Goal: Task Accomplishment & Management: Manage account settings

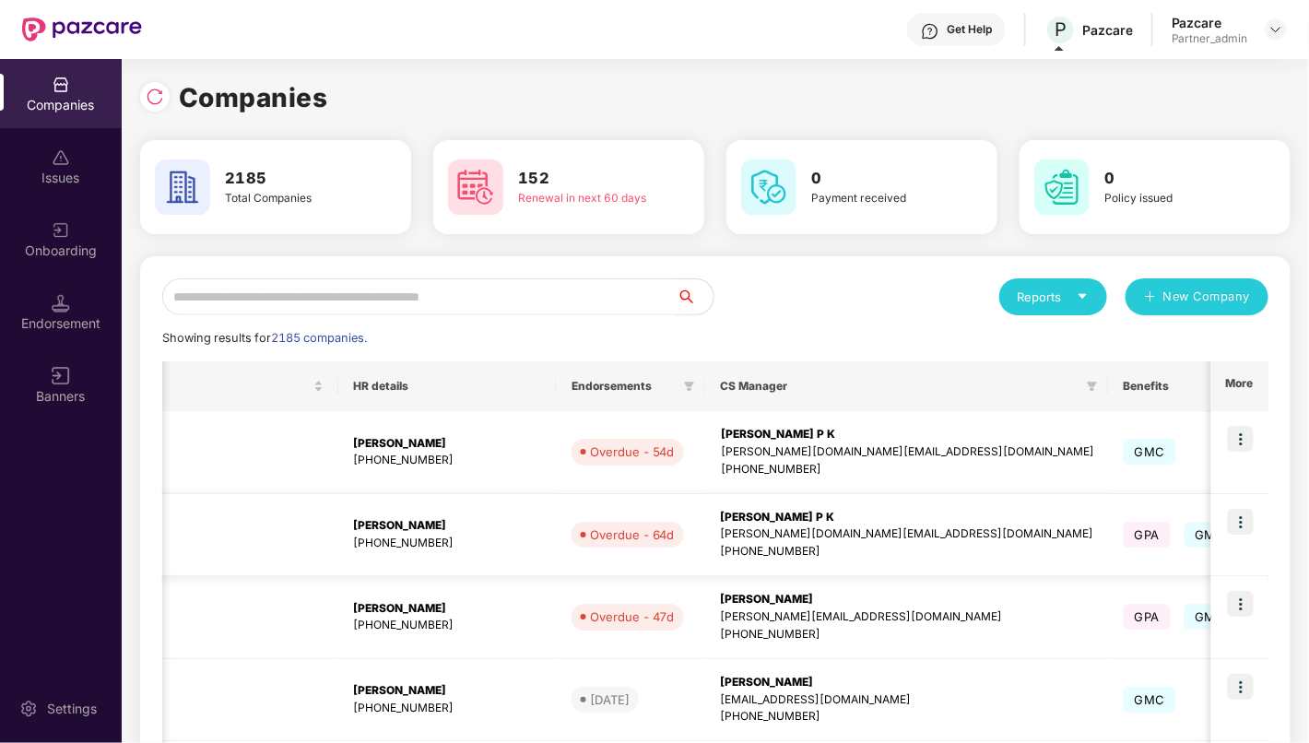
scroll to position [0, 686]
click at [1248, 521] on img at bounding box center [1241, 522] width 26 height 26
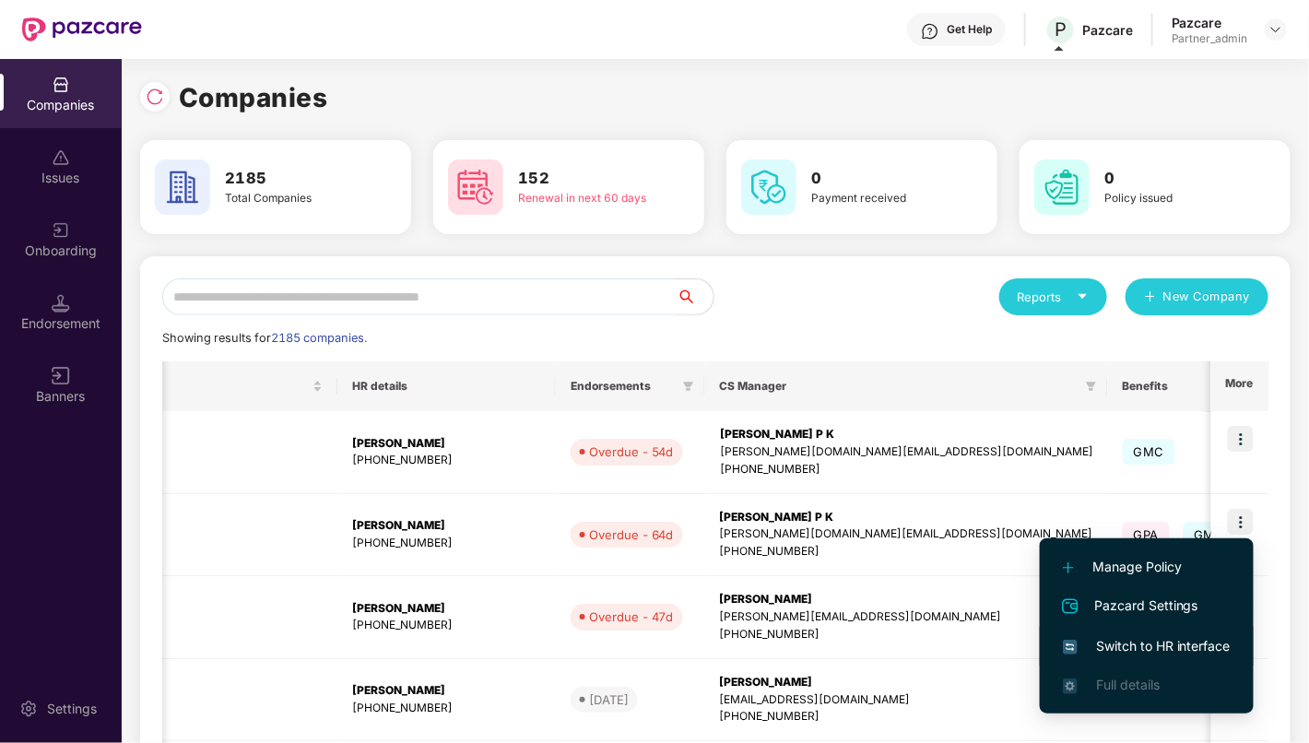
click at [1154, 636] on span "Switch to HR interface" at bounding box center [1147, 646] width 168 height 20
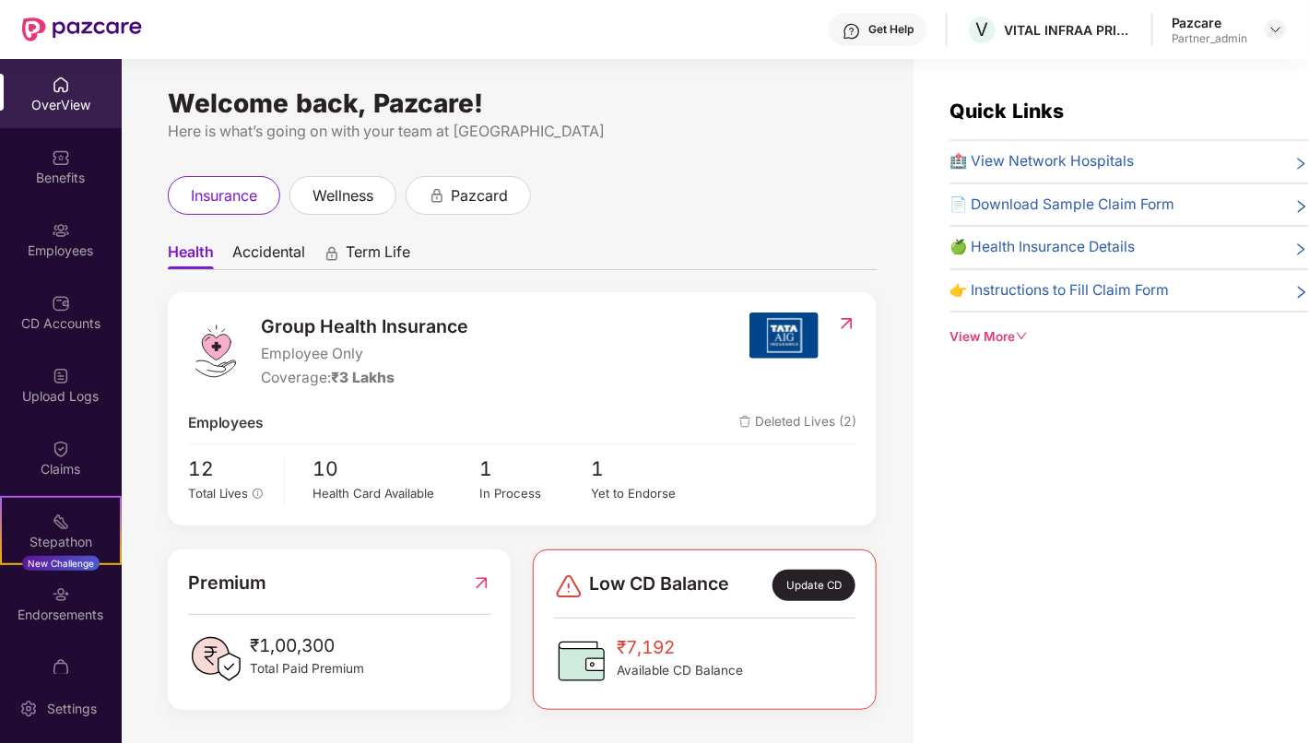
click at [53, 246] on div "Employees" at bounding box center [61, 250] width 122 height 18
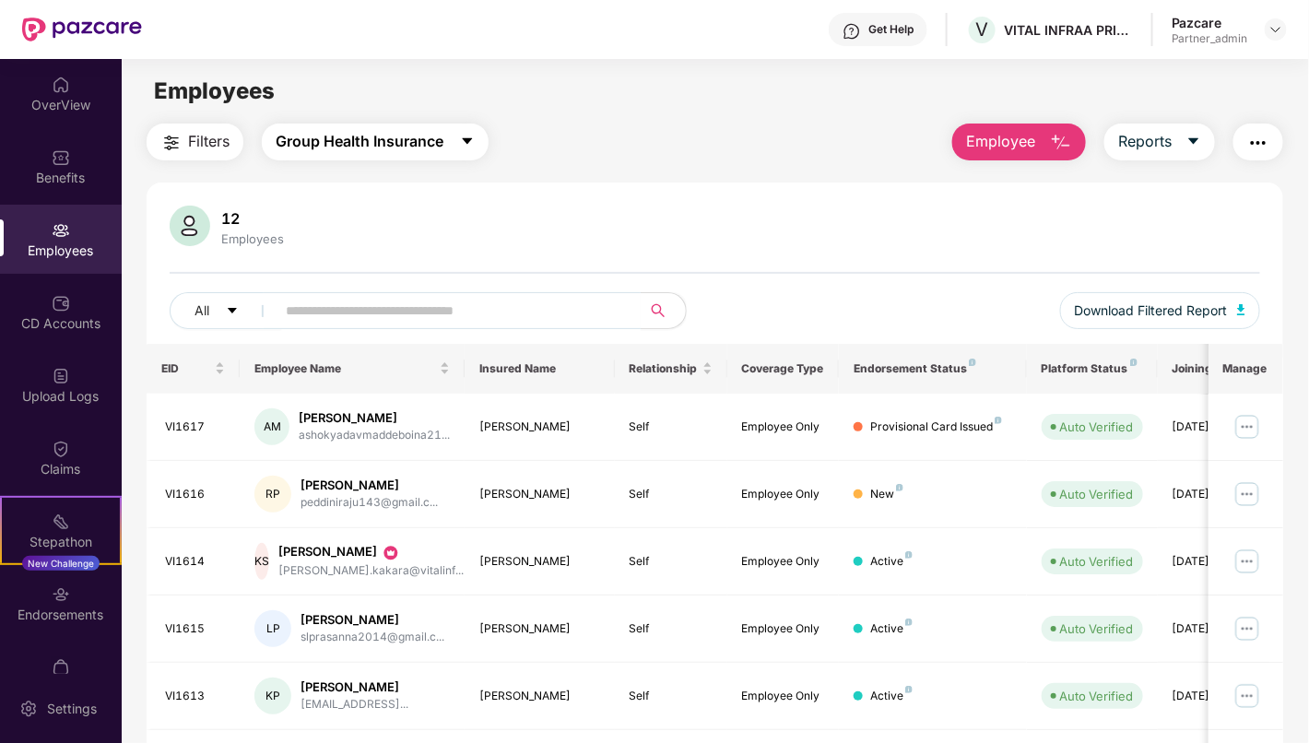
click at [397, 130] on span "Group Health Insurance" at bounding box center [360, 141] width 168 height 23
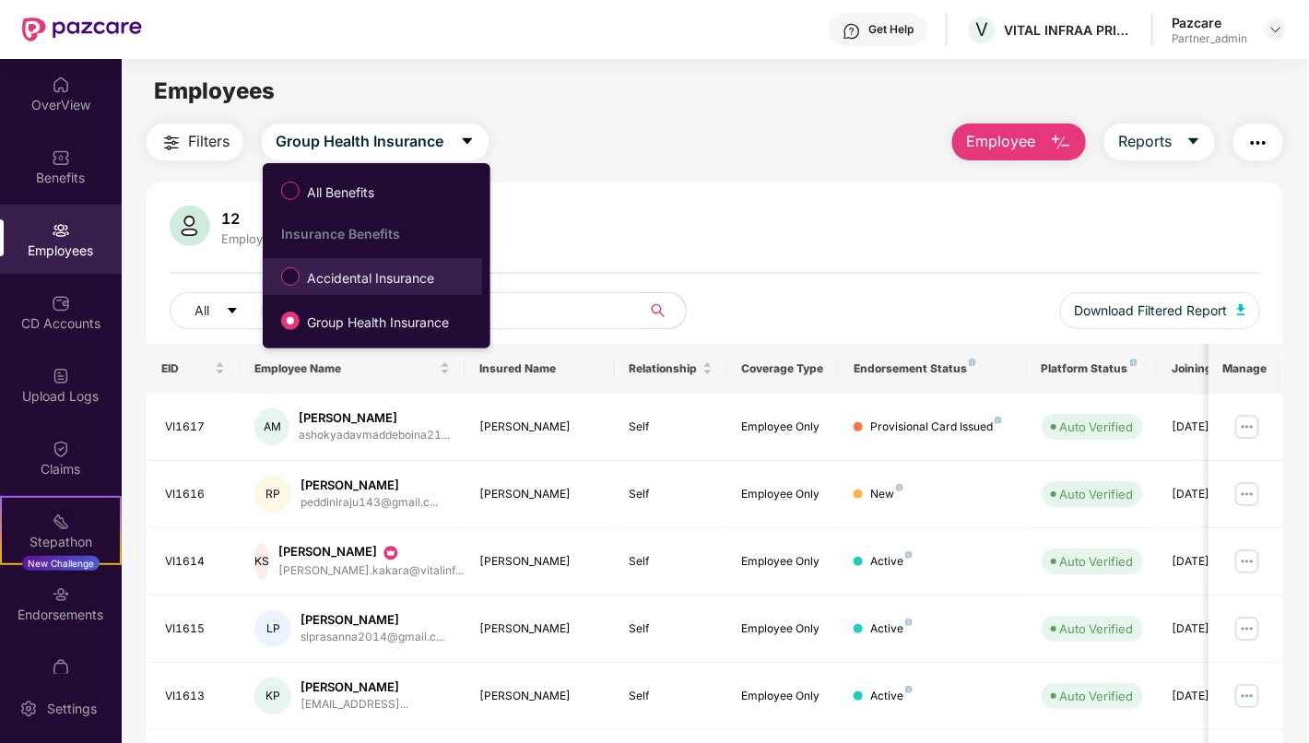
click at [392, 279] on span "Accidental Insurance" at bounding box center [371, 278] width 142 height 20
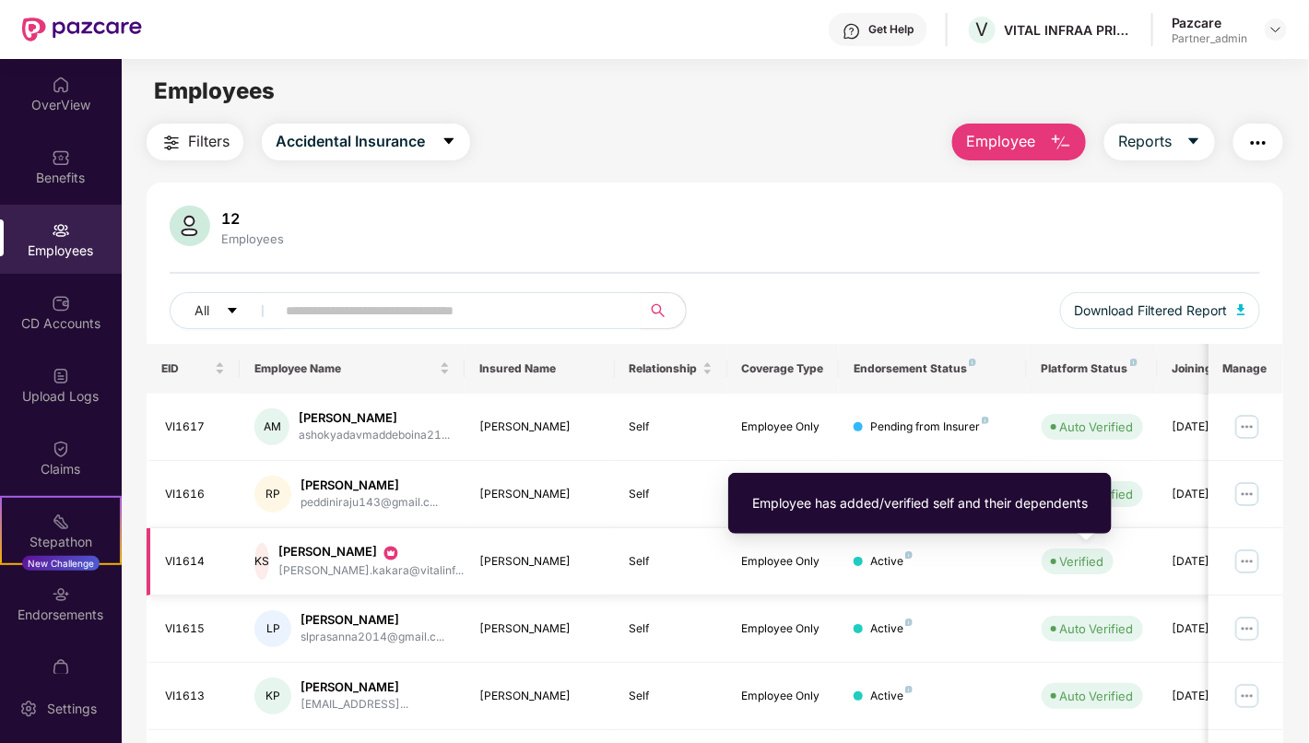
scroll to position [102, 0]
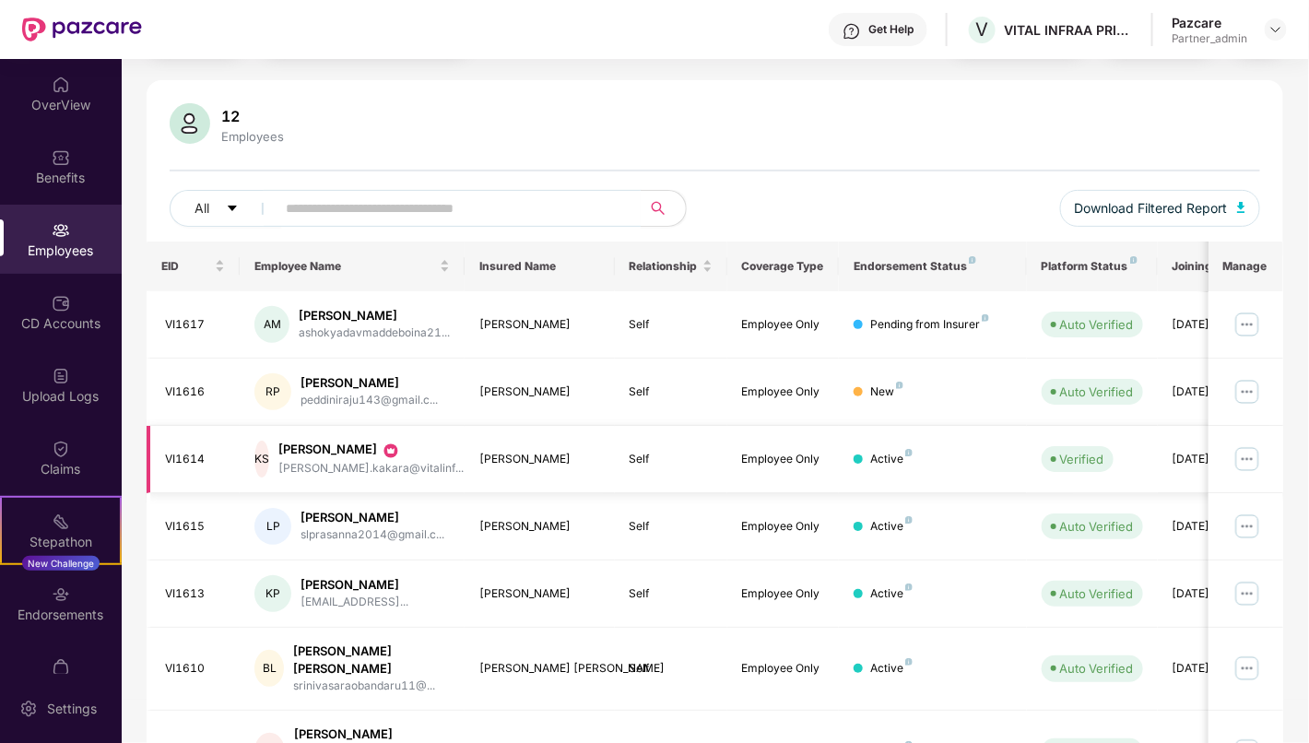
click at [1253, 453] on img at bounding box center [1246, 458] width 29 height 29
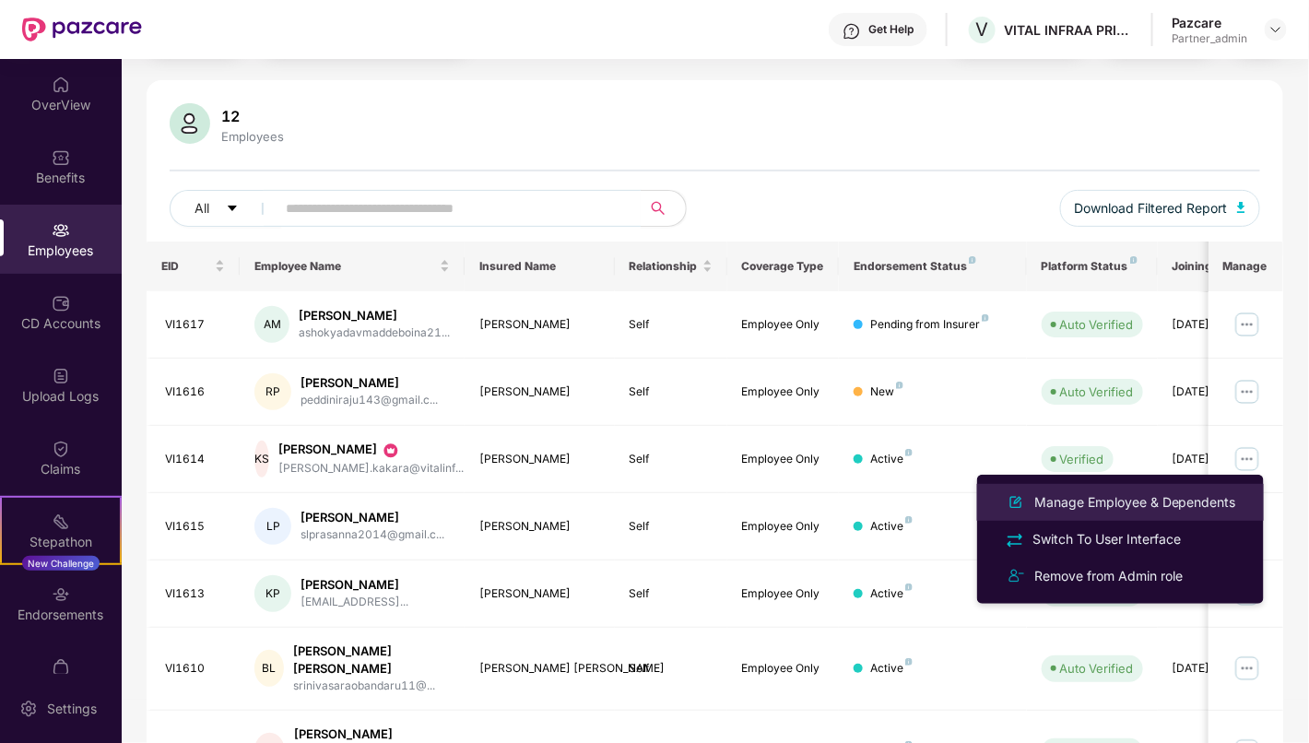
click at [1146, 493] on div "Manage Employee & Dependents" at bounding box center [1134, 502] width 209 height 20
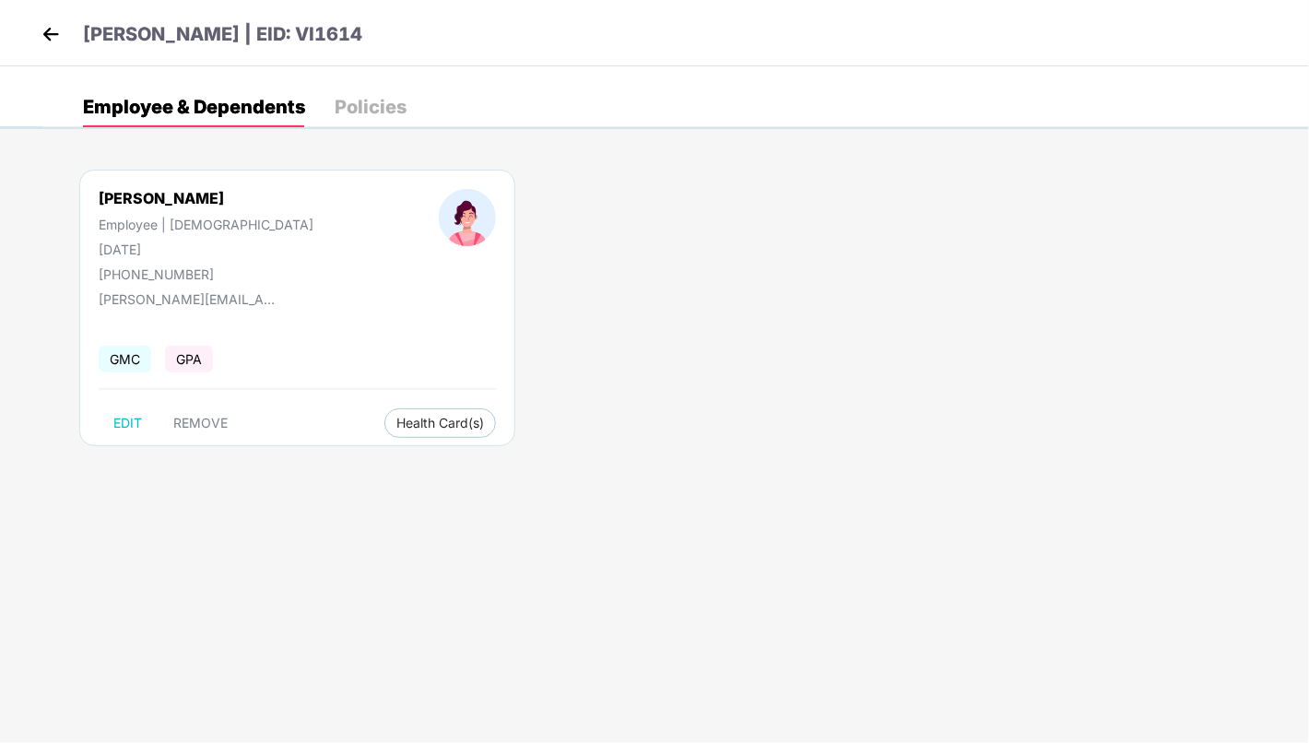
click at [194, 356] on span "GPA" at bounding box center [189, 359] width 48 height 27
click at [396, 422] on span "Health Card(s)" at bounding box center [440, 422] width 88 height 9
click at [364, 454] on span "Health Insurance(Employee Only)" at bounding box center [407, 458] width 227 height 20
click at [135, 198] on div "[PERSON_NAME]" at bounding box center [206, 198] width 215 height 18
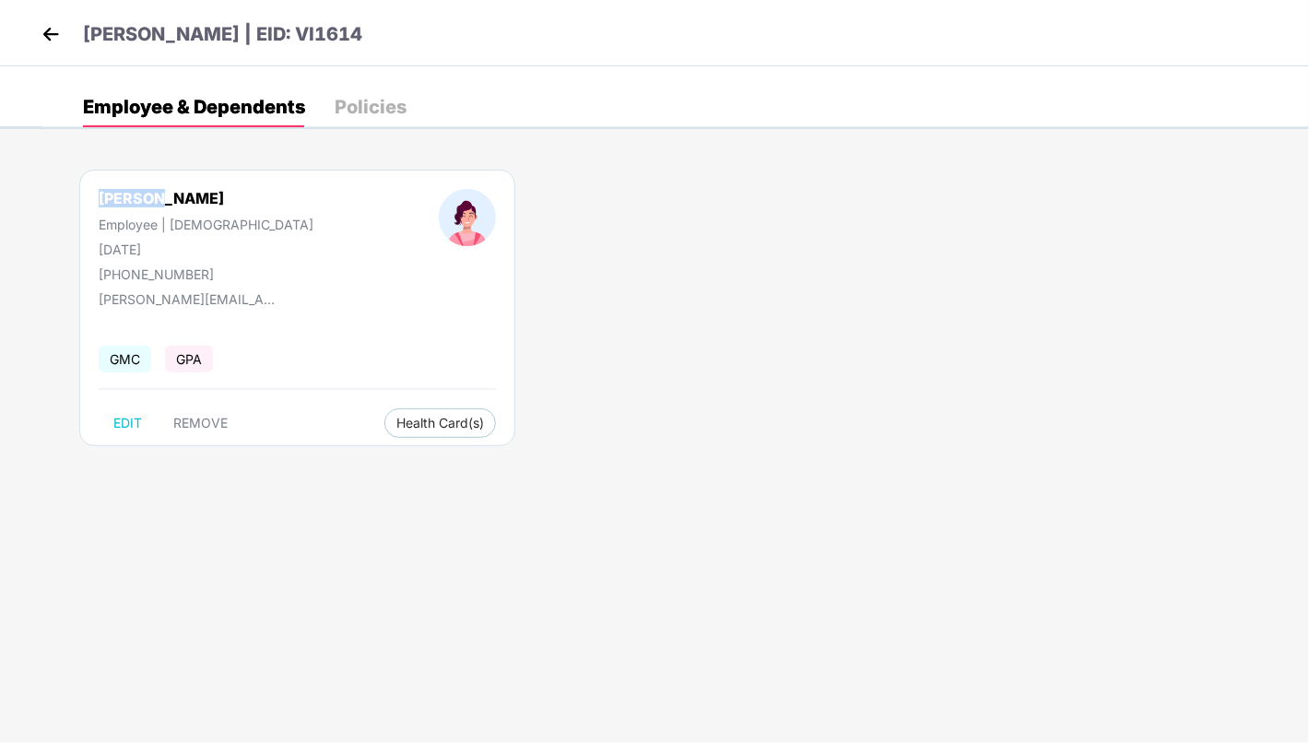
click at [135, 198] on div "[PERSON_NAME]" at bounding box center [206, 198] width 215 height 18
copy div "[PERSON_NAME]"
click at [41, 30] on img at bounding box center [51, 34] width 28 height 28
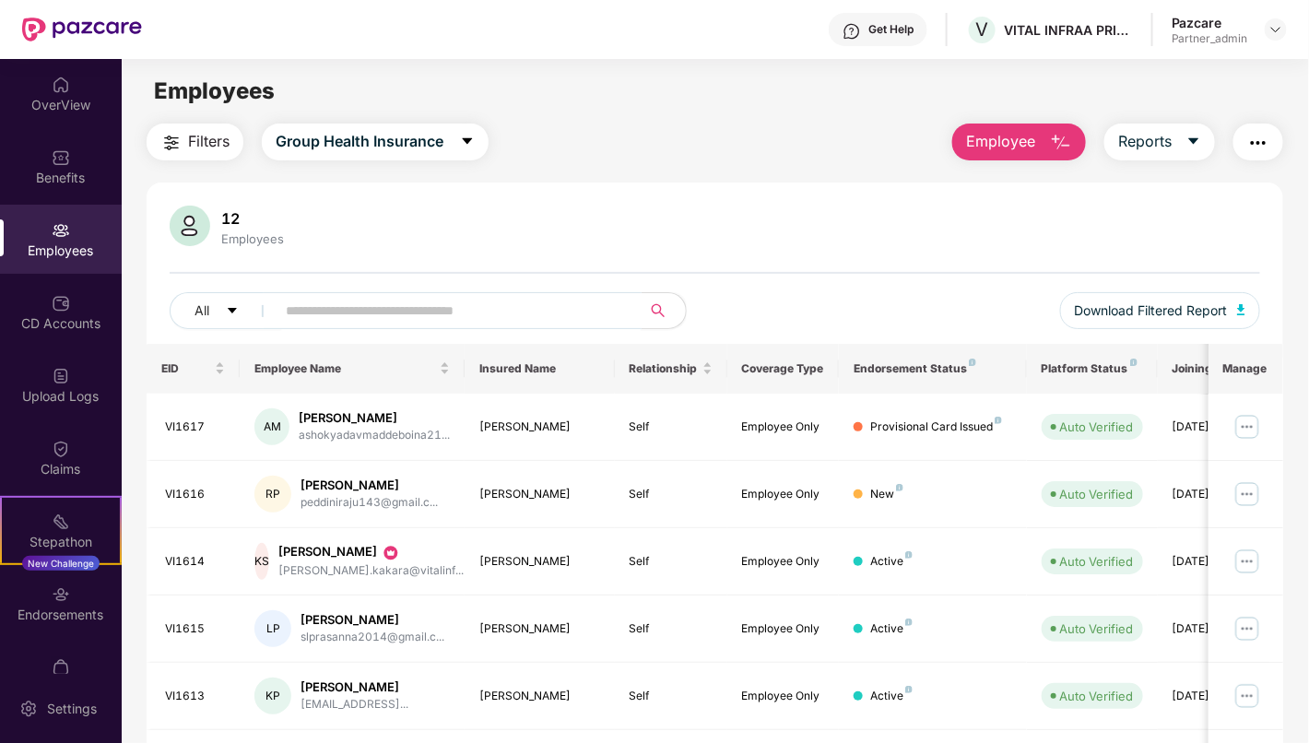
click at [427, 312] on input "text" at bounding box center [451, 311] width 331 height 28
paste input "**********"
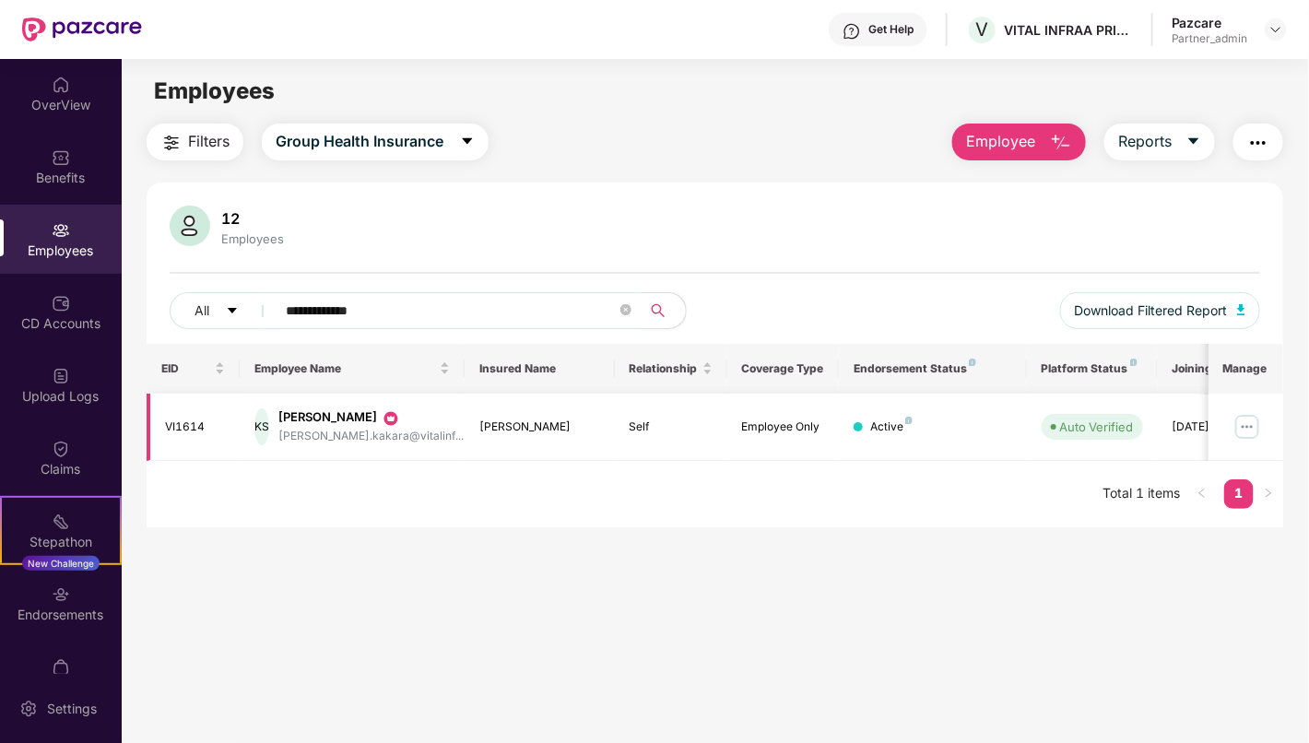
type input "**********"
click at [1250, 426] on img at bounding box center [1246, 426] width 29 height 29
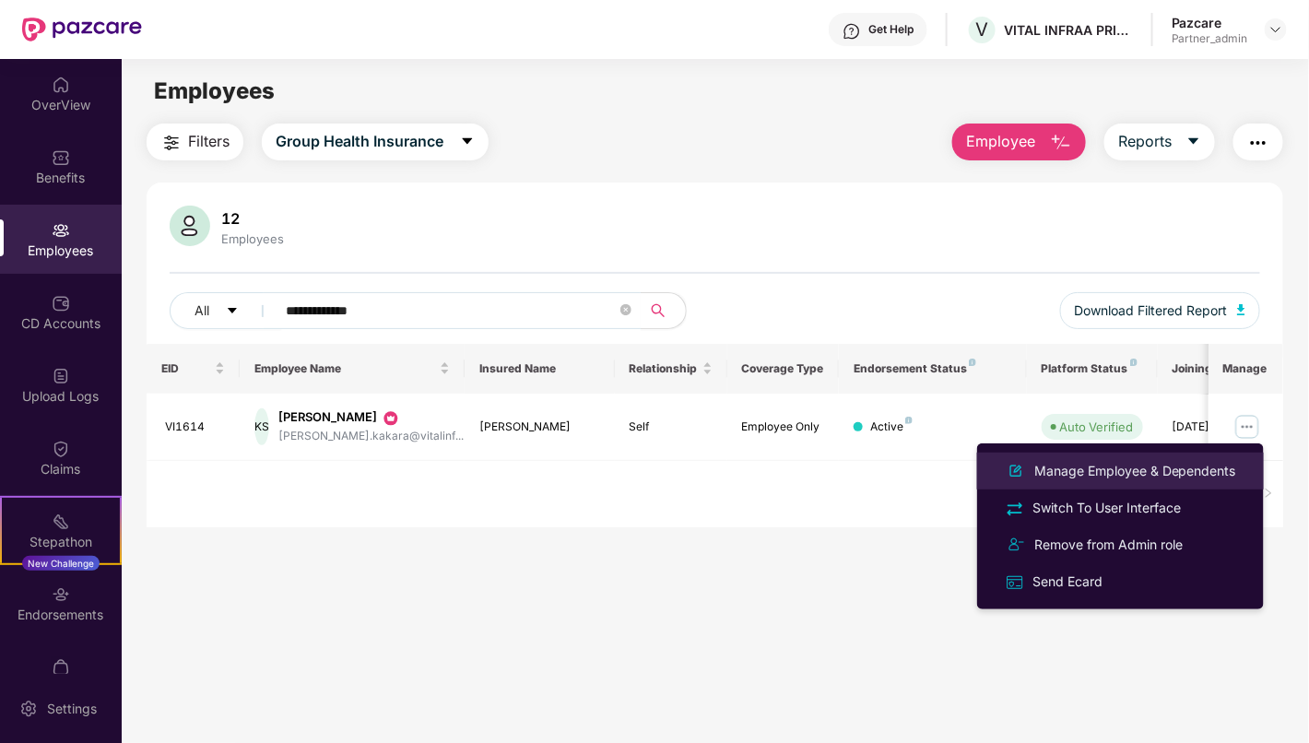
click at [1131, 476] on div "Manage Employee & Dependents" at bounding box center [1134, 471] width 209 height 20
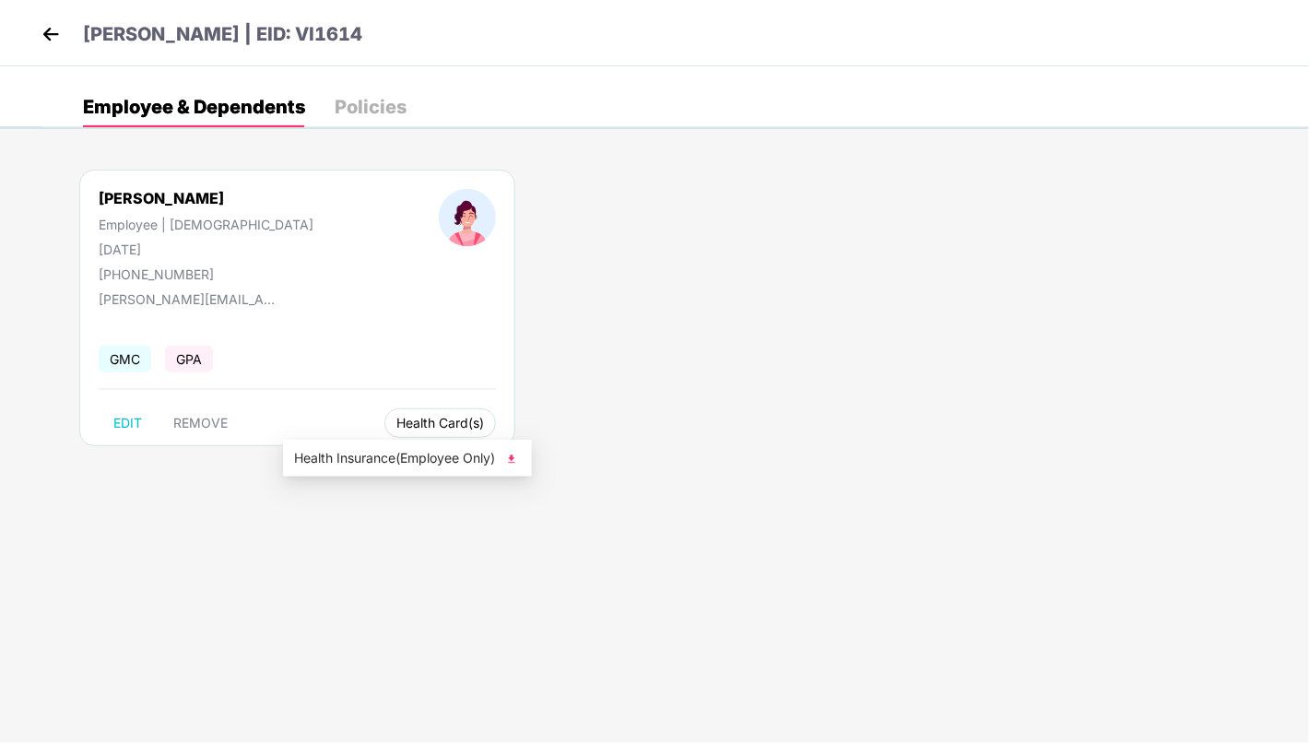
click at [396, 418] on span "Health Card(s)" at bounding box center [440, 422] width 88 height 9
click at [414, 459] on span "Health Insurance(Employee Only)" at bounding box center [407, 458] width 227 height 20
click at [47, 33] on img at bounding box center [51, 34] width 28 height 28
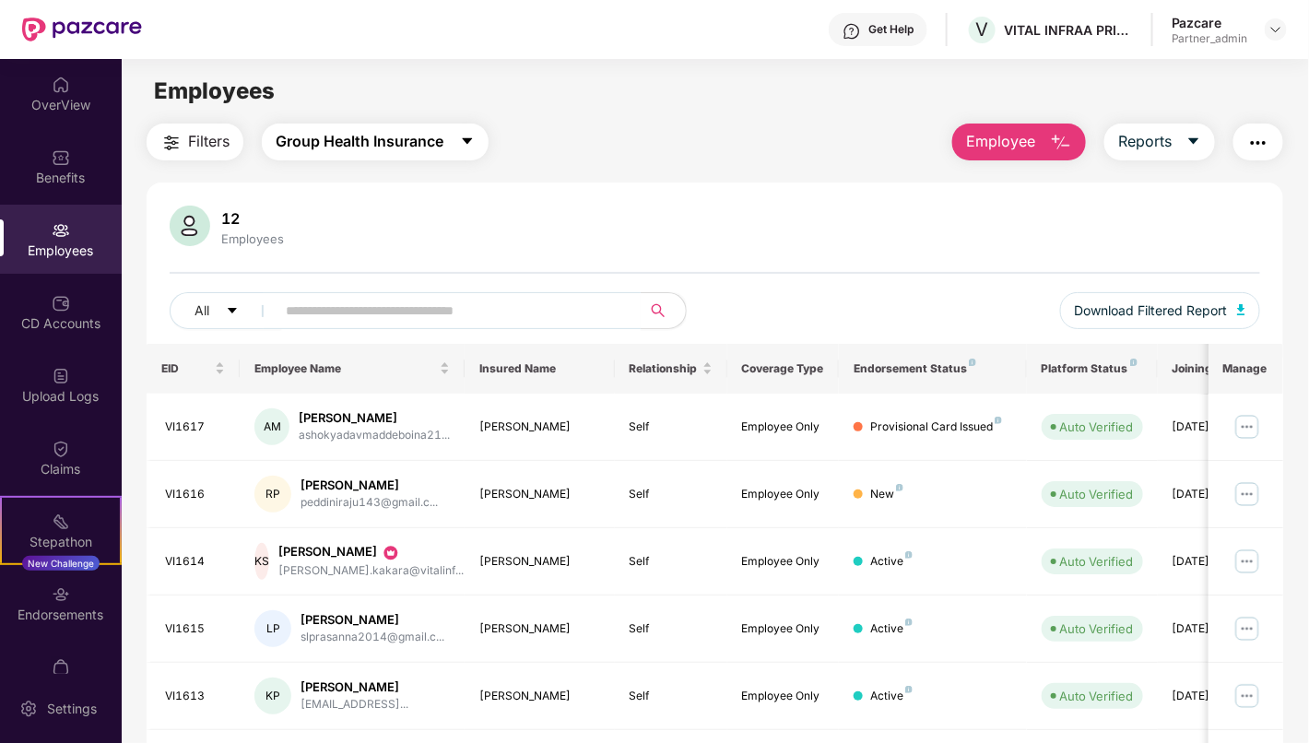
click at [376, 125] on button "Group Health Insurance" at bounding box center [375, 141] width 227 height 37
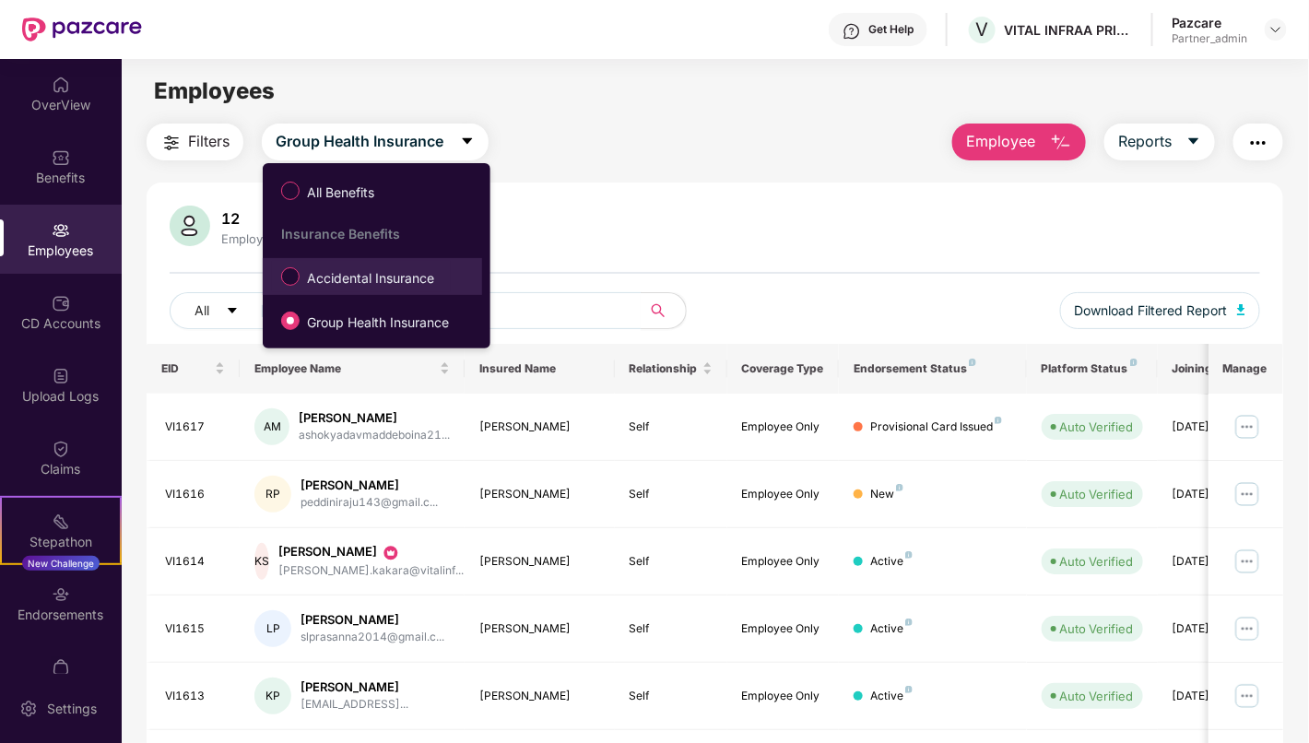
click at [383, 276] on span "Accidental Insurance" at bounding box center [371, 278] width 142 height 20
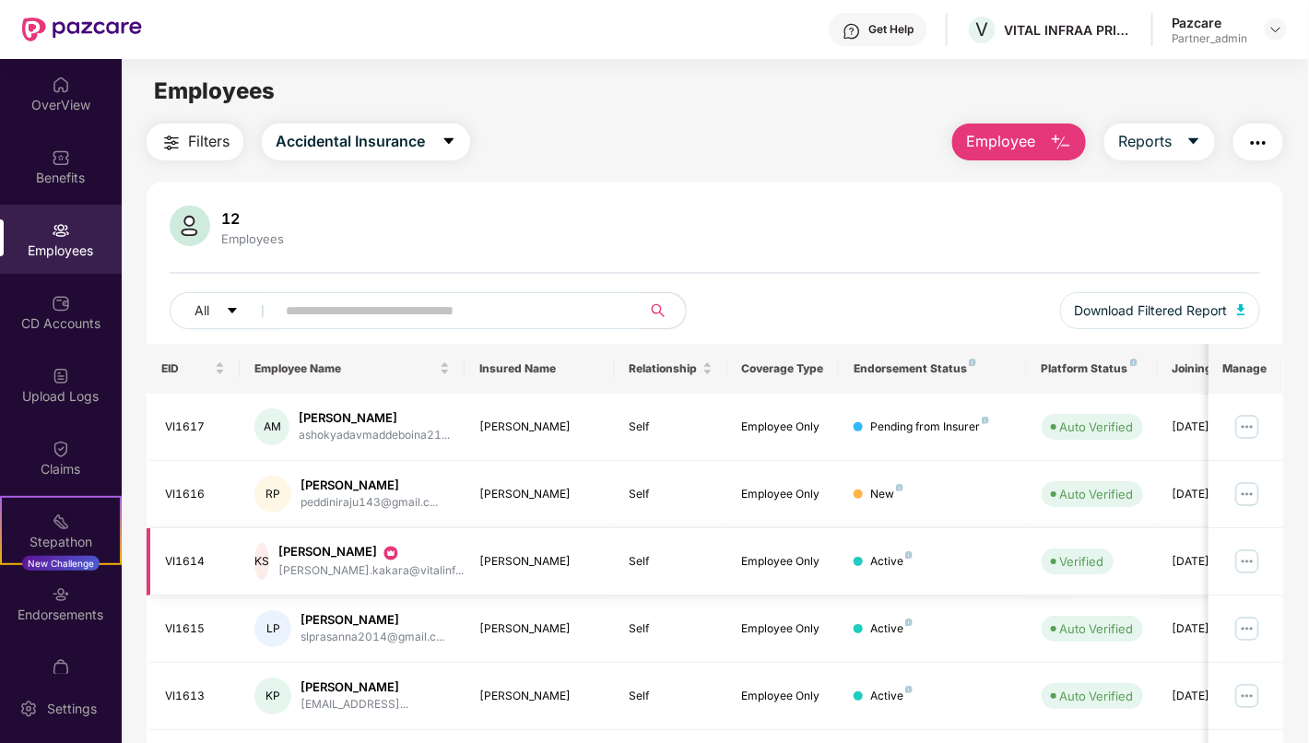
click at [1249, 563] on img at bounding box center [1246, 561] width 29 height 29
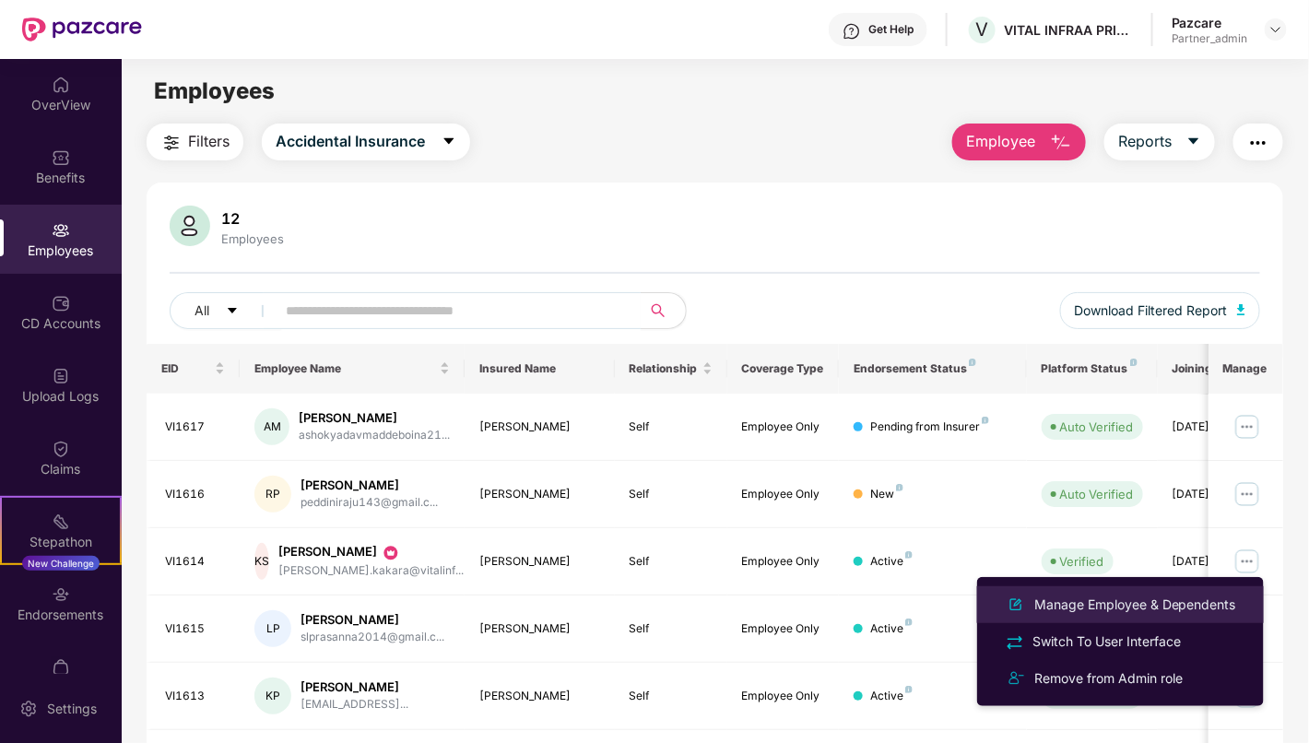
click at [1181, 606] on div "Manage Employee & Dependents" at bounding box center [1134, 604] width 209 height 20
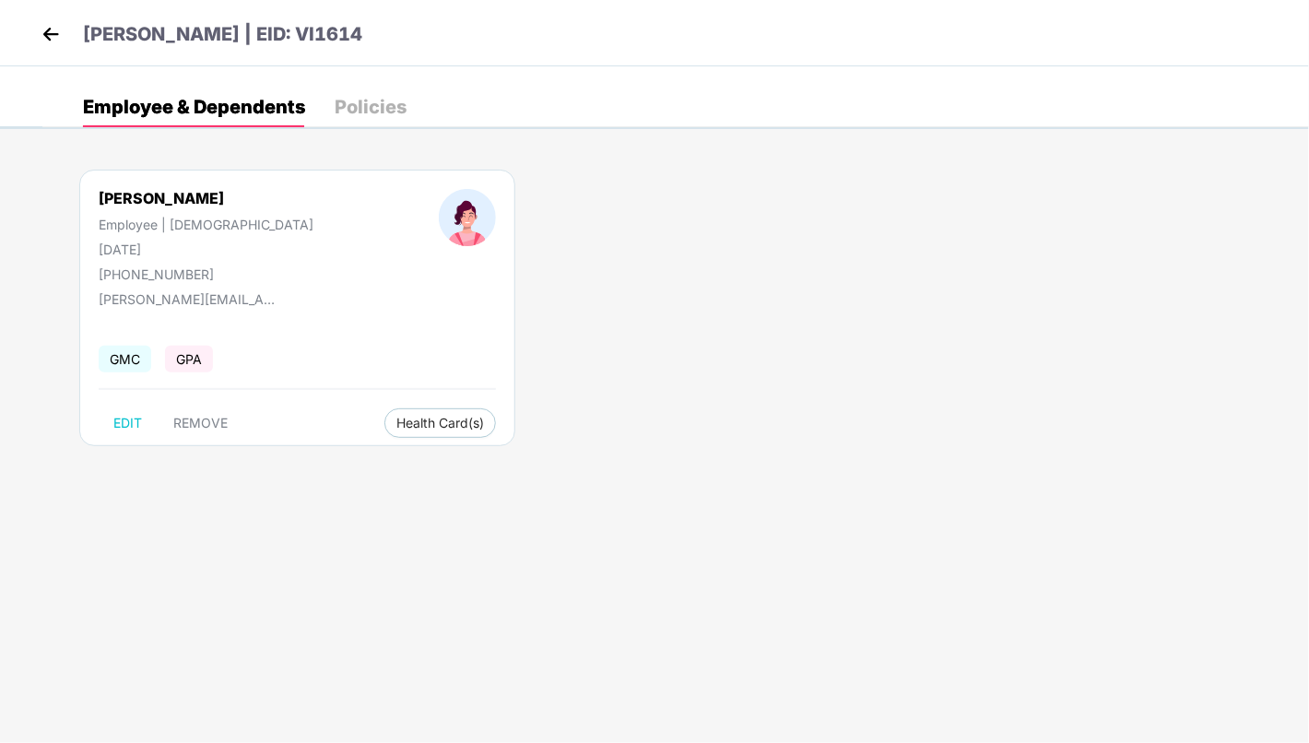
click at [193, 350] on span "GPA" at bounding box center [189, 359] width 48 height 27
click at [192, 352] on span "GPA" at bounding box center [189, 359] width 48 height 27
click at [191, 351] on span "GPA" at bounding box center [189, 359] width 48 height 27
click at [121, 351] on span "GMC" at bounding box center [125, 359] width 53 height 27
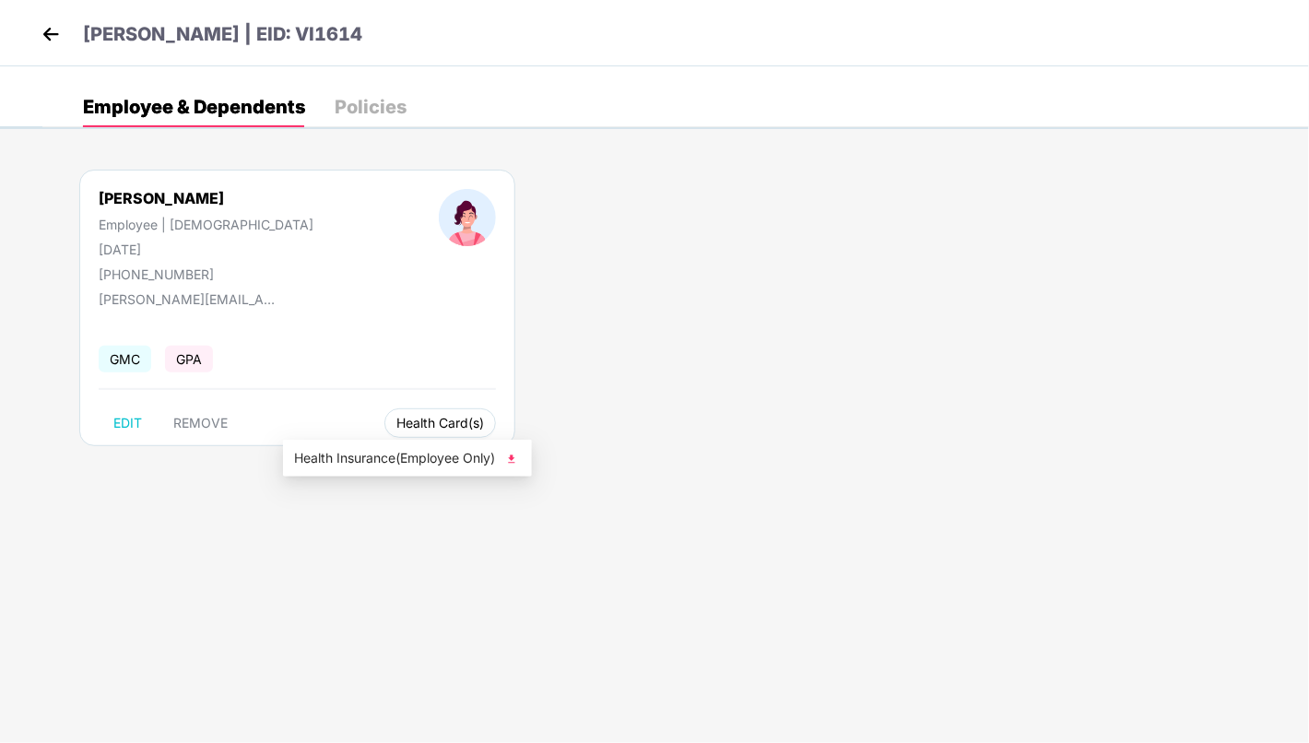
click at [396, 419] on span "Health Card(s)" at bounding box center [440, 422] width 88 height 9
click at [419, 458] on span "Health Insurance(Employee Only)" at bounding box center [407, 458] width 227 height 20
click at [47, 29] on img at bounding box center [51, 34] width 28 height 28
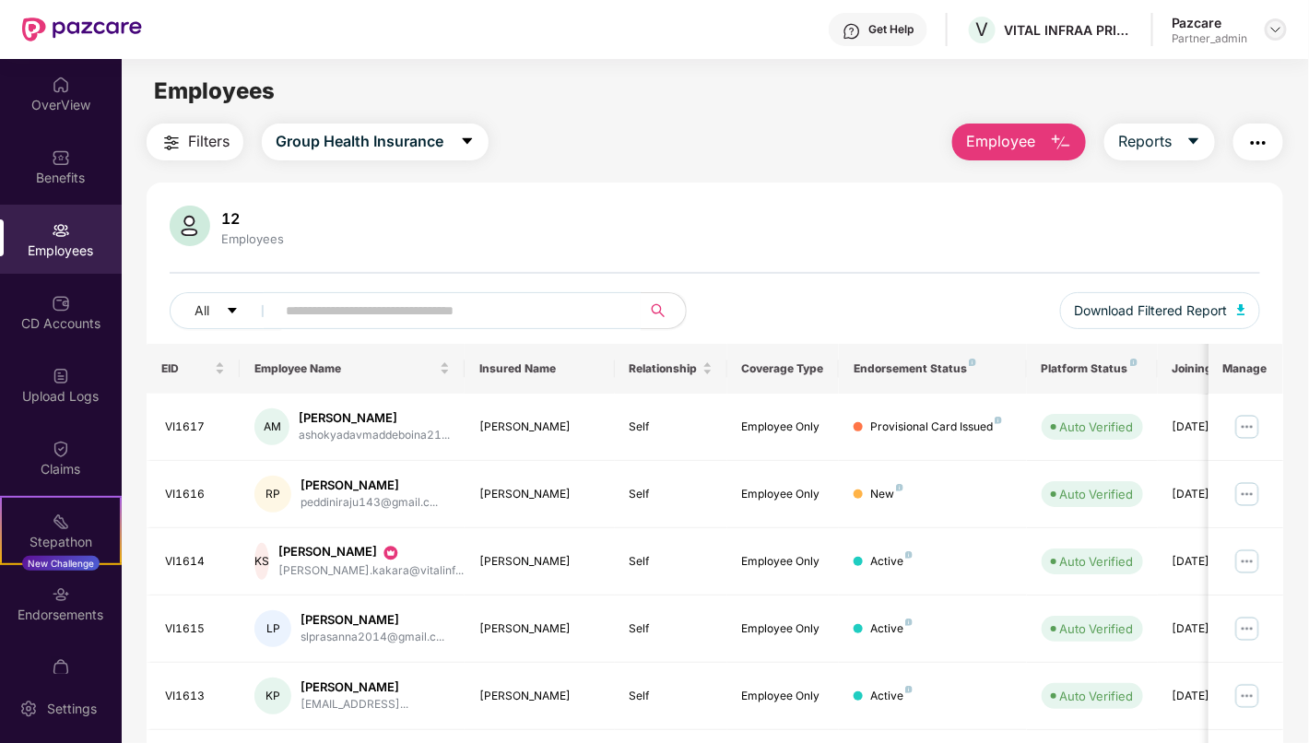
click at [1275, 35] on img at bounding box center [1275, 29] width 15 height 15
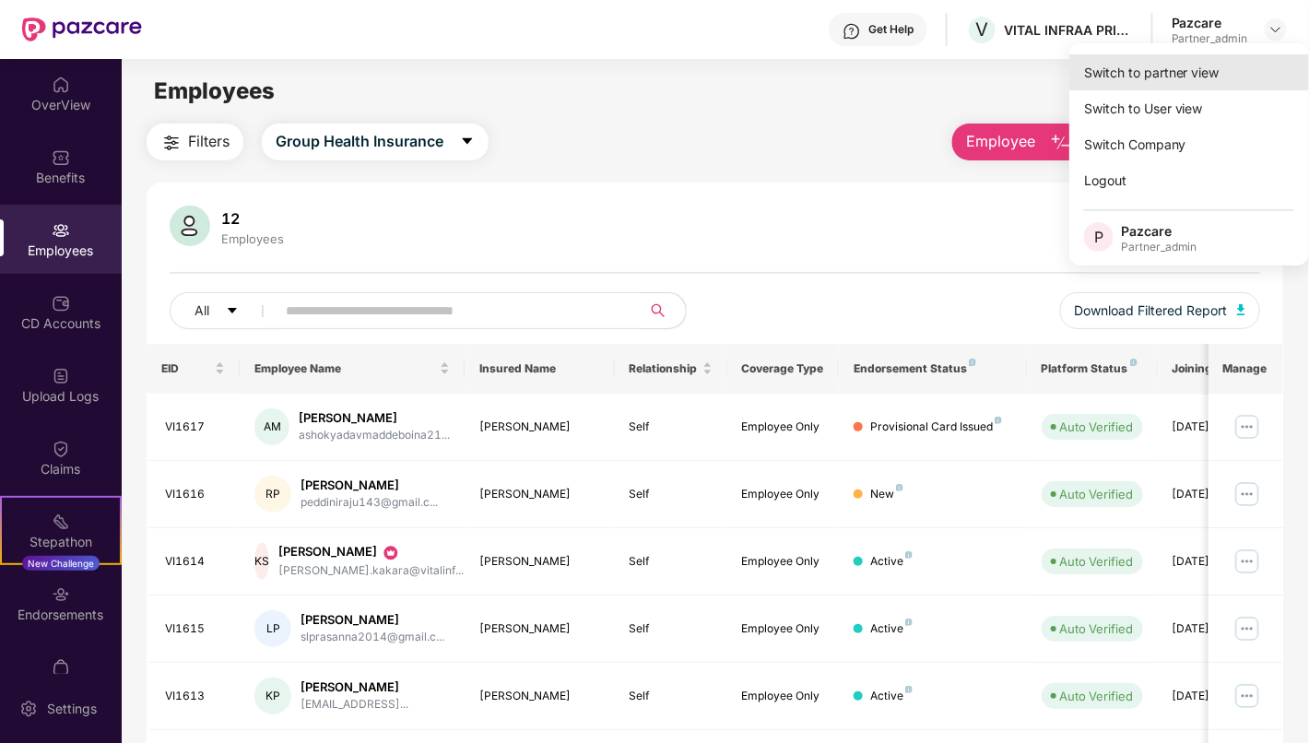
click at [1215, 58] on div "Switch to partner view" at bounding box center [1189, 72] width 240 height 36
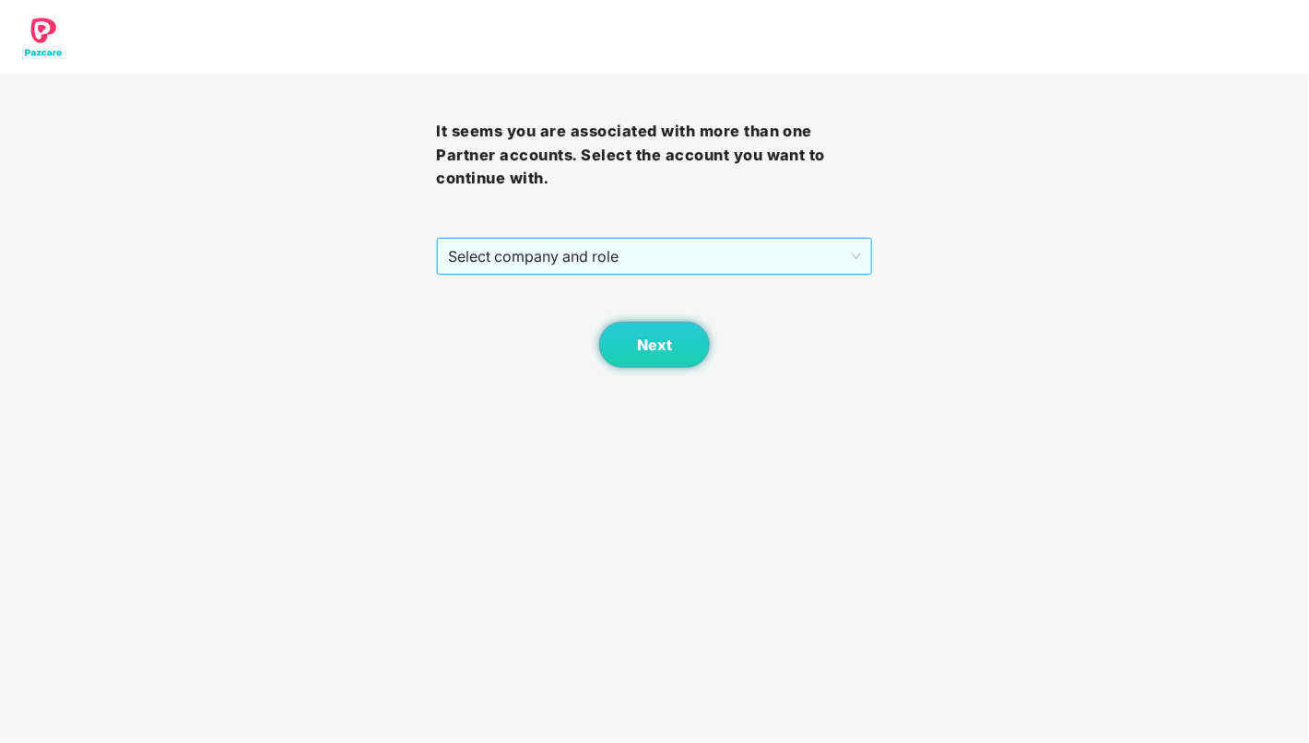
click at [750, 251] on span "Select company and role" at bounding box center [654, 256] width 412 height 35
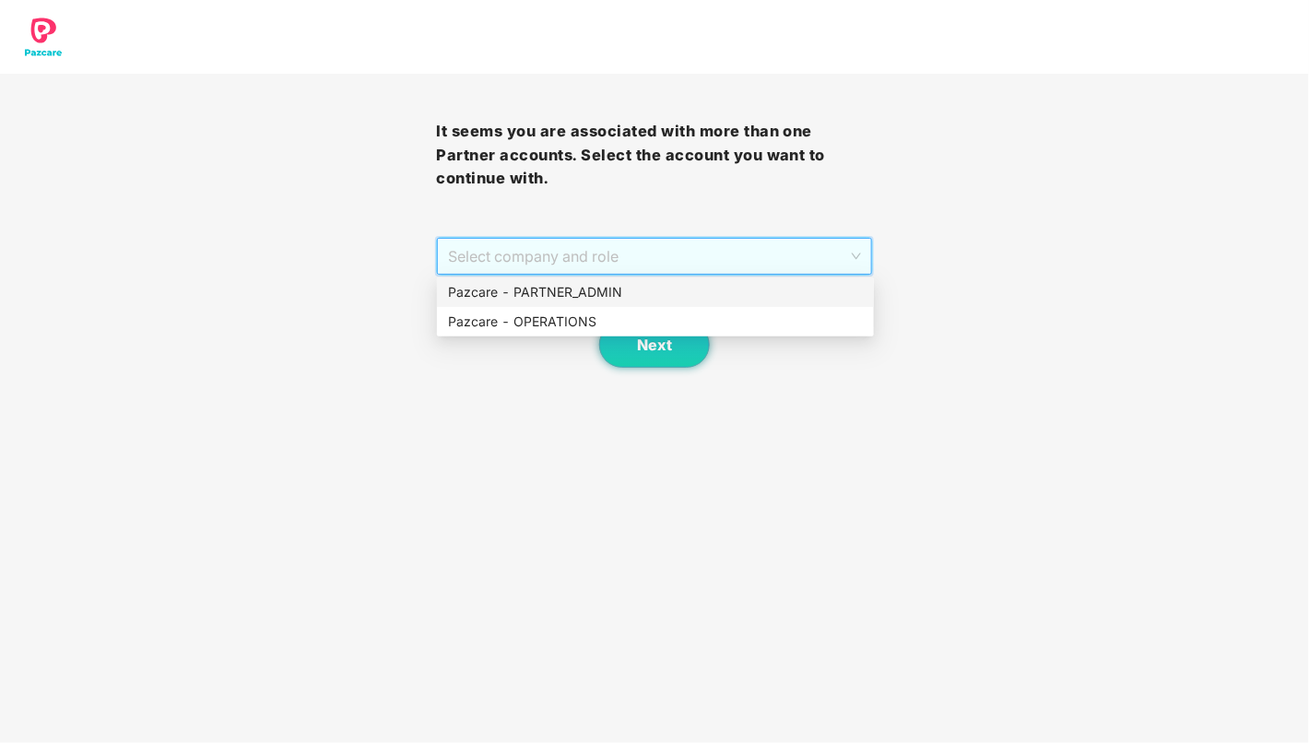
click at [682, 299] on div "Pazcare - PARTNER_ADMIN" at bounding box center [655, 292] width 415 height 20
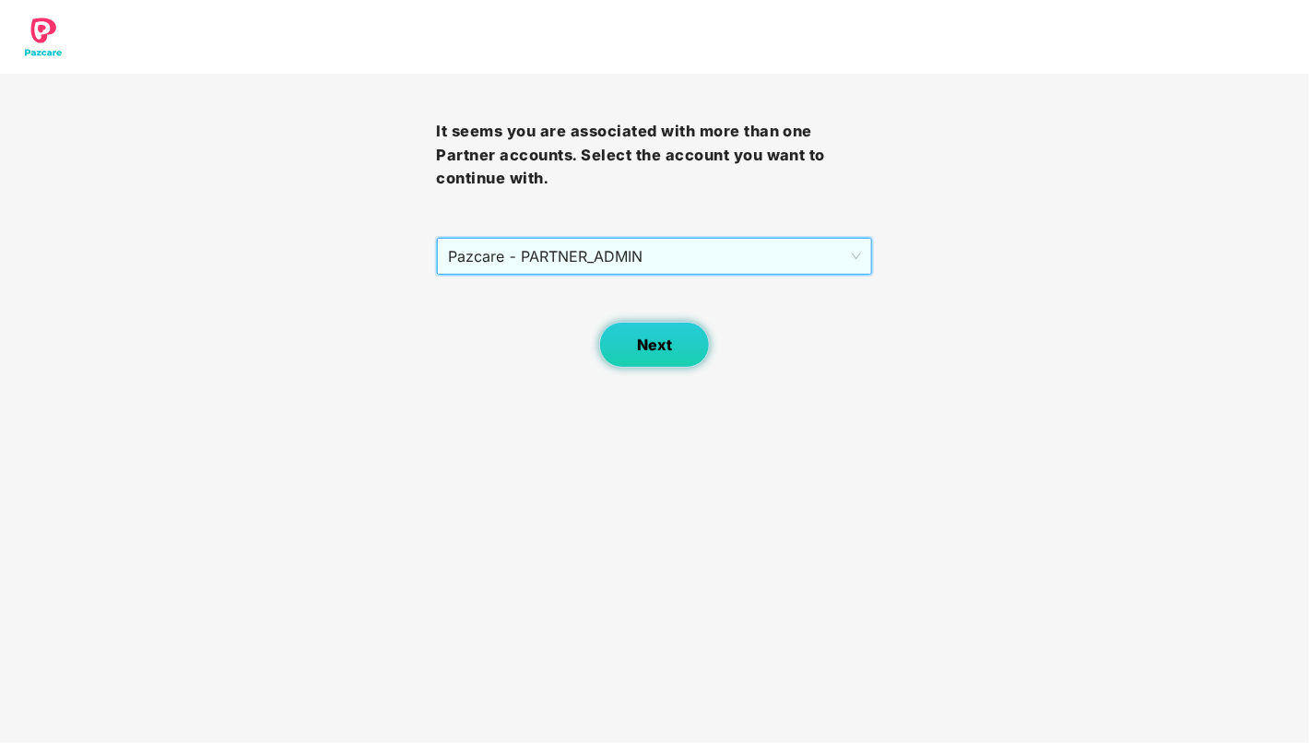
click at [655, 347] on span "Next" at bounding box center [654, 345] width 35 height 18
